Goal: Information Seeking & Learning: Learn about a topic

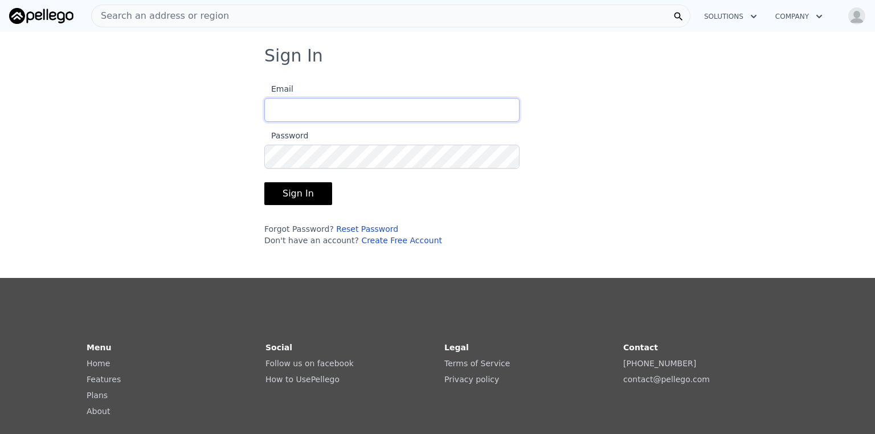
type input "[EMAIL_ADDRESS][DOMAIN_NAME]"
click at [285, 191] on button "Sign In" at bounding box center [298, 193] width 68 height 23
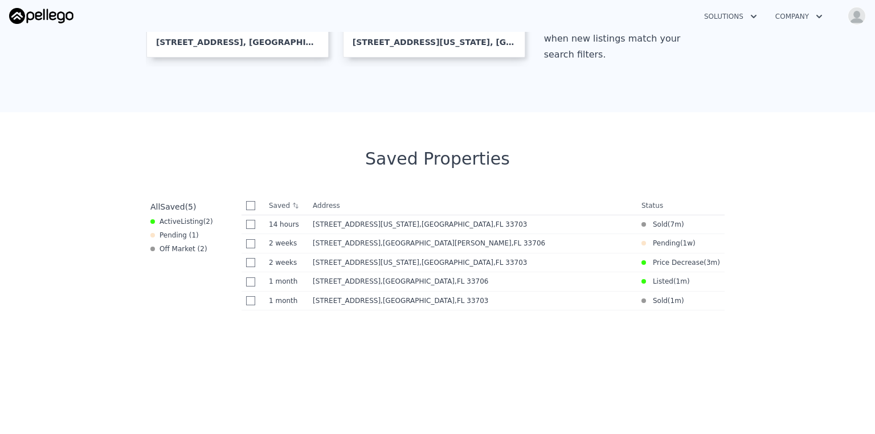
scroll to position [365, 0]
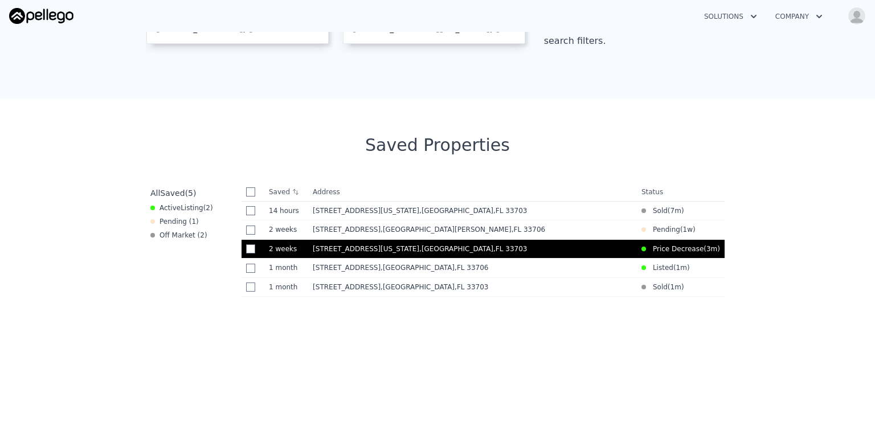
click at [325, 253] on span "[STREET_ADDRESS][US_STATE]" at bounding box center [366, 249] width 107 height 8
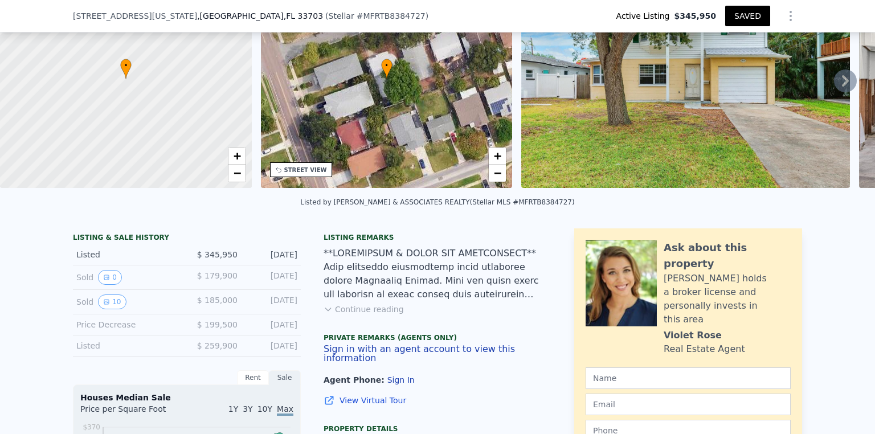
scroll to position [91, 0]
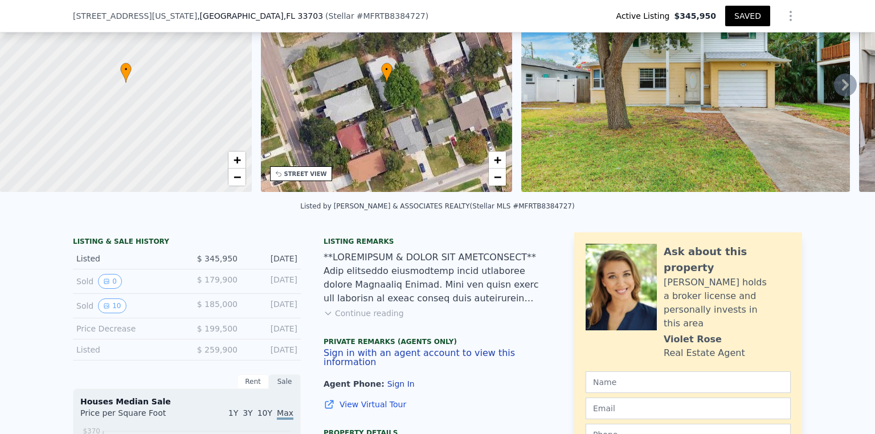
click at [349, 319] on button "Continue reading" at bounding box center [364, 313] width 80 height 11
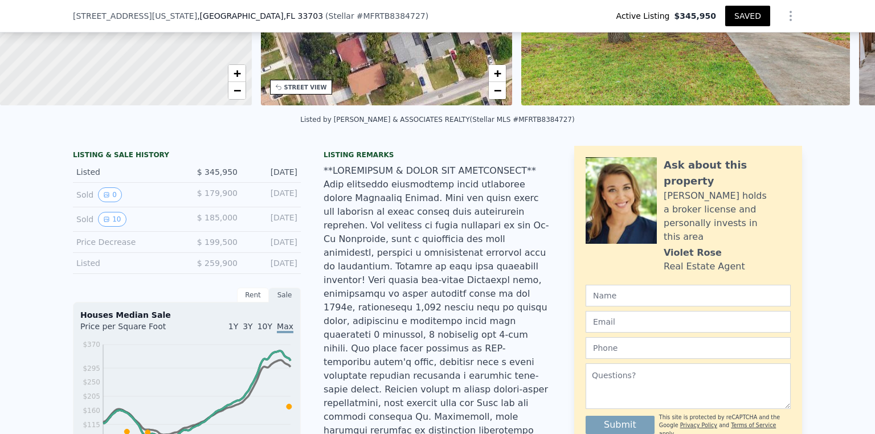
scroll to position [182, 0]
